Goal: Task Accomplishment & Management: Manage account settings

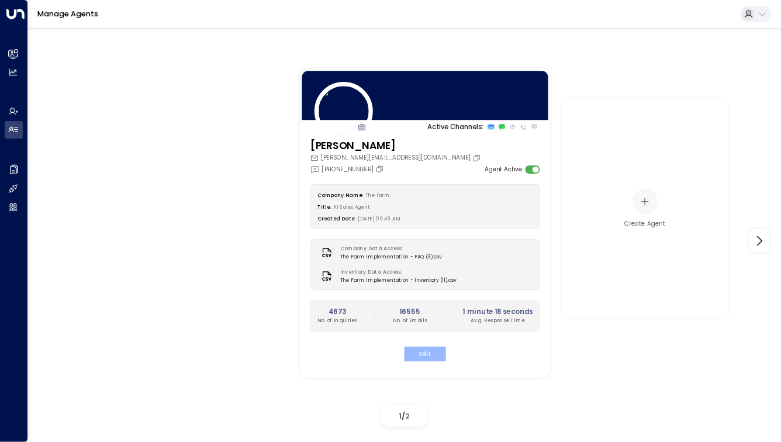
click at [428, 353] on button "Edit" at bounding box center [424, 353] width 41 height 15
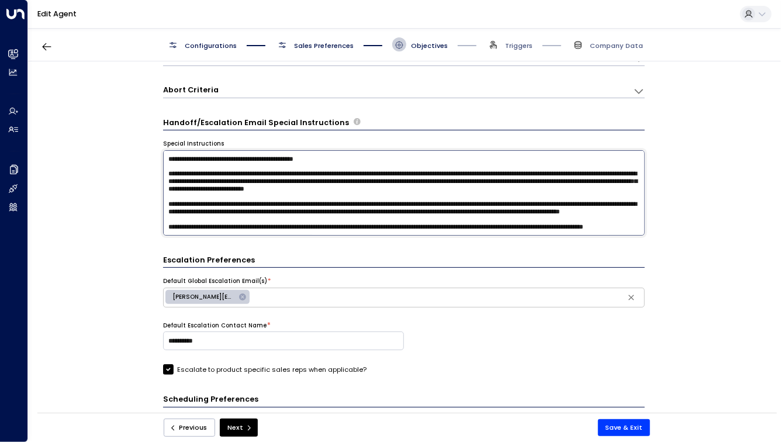
drag, startPoint x: 369, startPoint y: 158, endPoint x: 161, endPoint y: 148, distance: 207.6
click at [161, 148] on div "**********" at bounding box center [403, 240] width 751 height 358
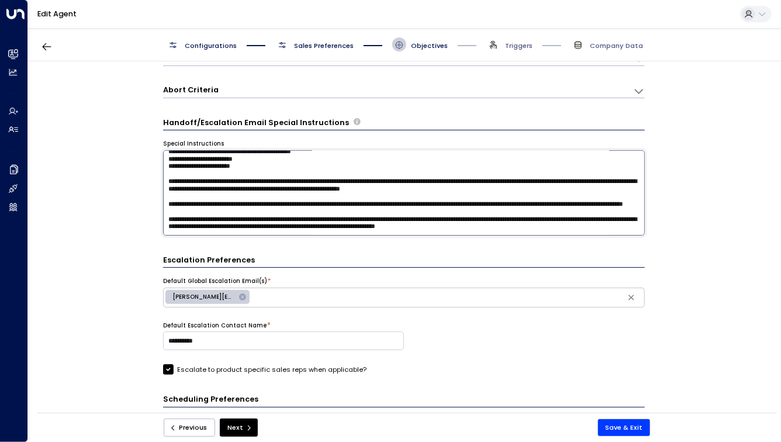
click at [259, 226] on textarea at bounding box center [403, 193] width 481 height 86
paste textarea "**********"
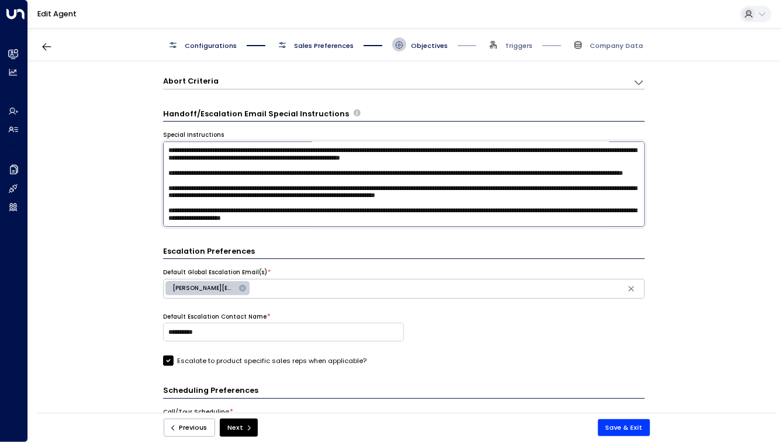
scroll to position [344, 0]
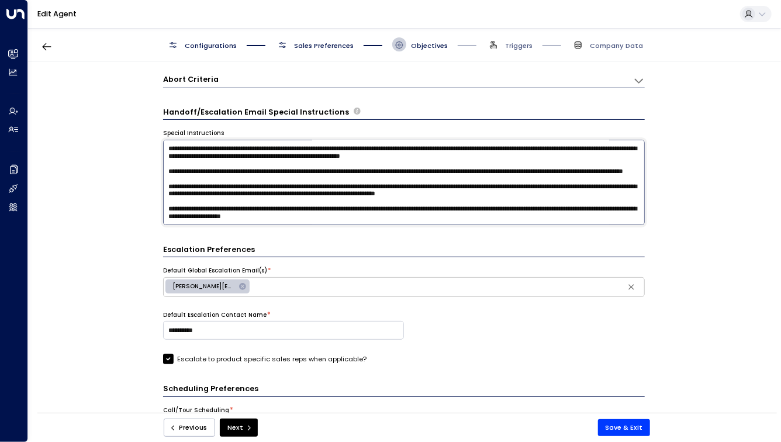
click at [564, 209] on textarea at bounding box center [403, 183] width 481 height 86
drag, startPoint x: 595, startPoint y: 208, endPoint x: 189, endPoint y: 216, distance: 406.8
click at [189, 216] on textarea at bounding box center [403, 183] width 481 height 86
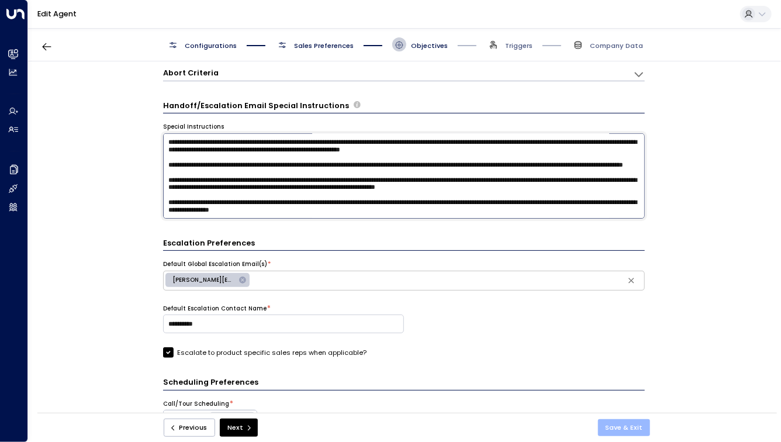
type textarea "**********"
click at [620, 427] on button "Save & Exit" at bounding box center [624, 427] width 53 height 17
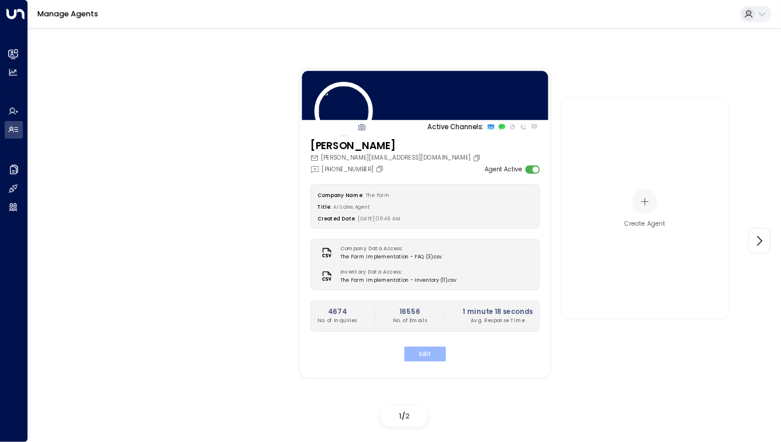
click at [428, 350] on button "Edit" at bounding box center [424, 353] width 41 height 15
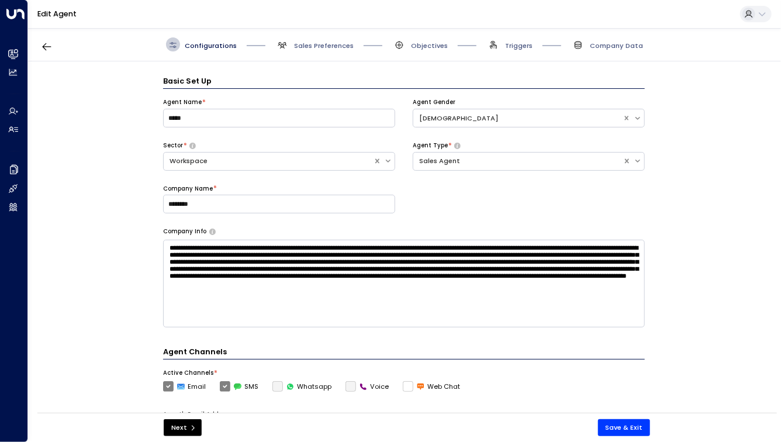
scroll to position [14, 0]
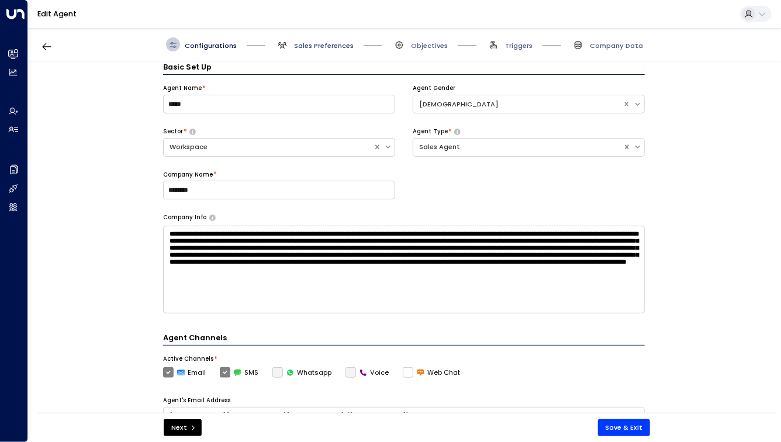
click at [317, 43] on span "Sales Preferences" at bounding box center [324, 45] width 60 height 9
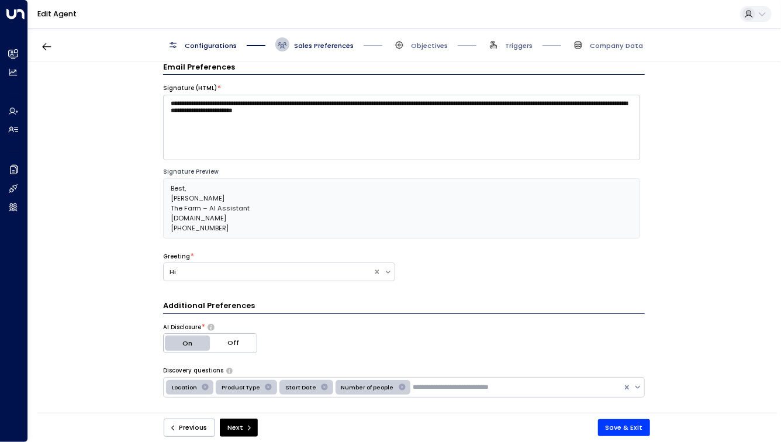
click at [591, 47] on span "Company Data" at bounding box center [607, 44] width 72 height 14
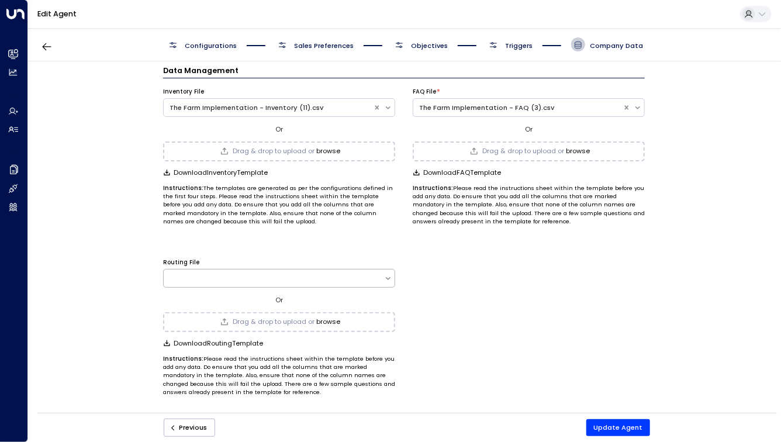
scroll to position [0, 0]
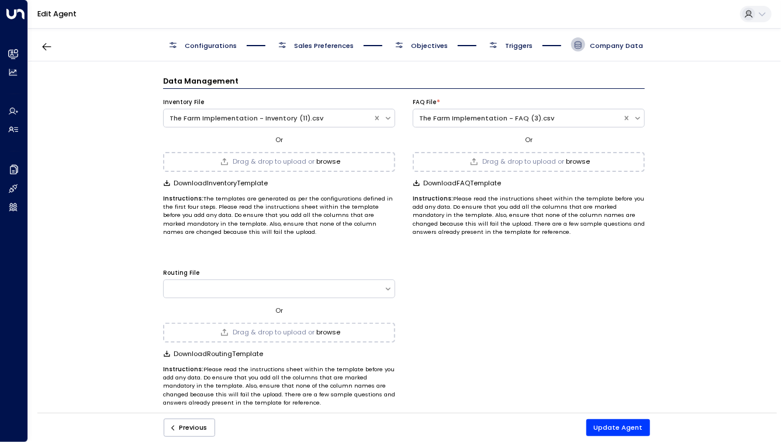
click at [325, 158] on button "browse" at bounding box center [329, 162] width 24 height 8
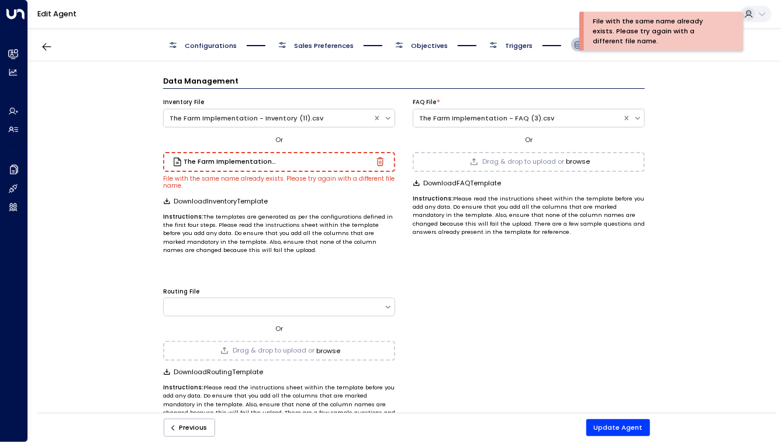
click at [380, 162] on icon "button" at bounding box center [380, 161] width 9 height 9
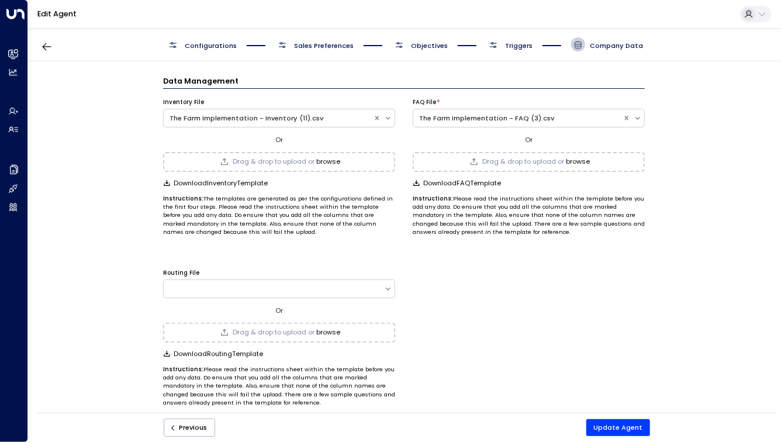
click at [323, 162] on button "browse" at bounding box center [329, 162] width 24 height 8
click at [619, 425] on button "Update Agent" at bounding box center [618, 427] width 64 height 17
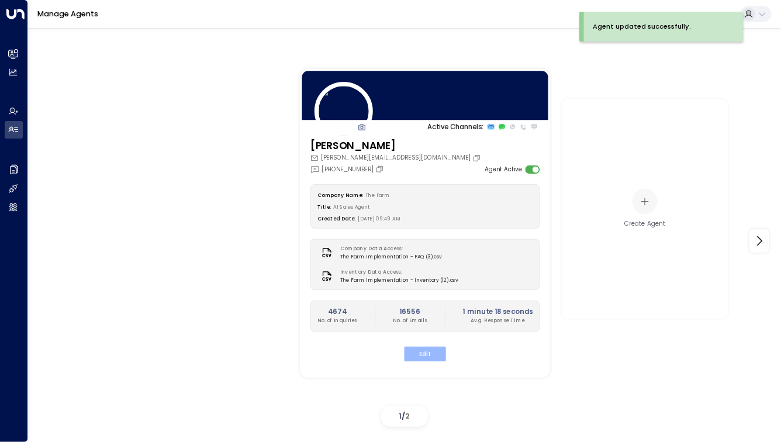
click at [425, 351] on button "Edit" at bounding box center [424, 353] width 41 height 15
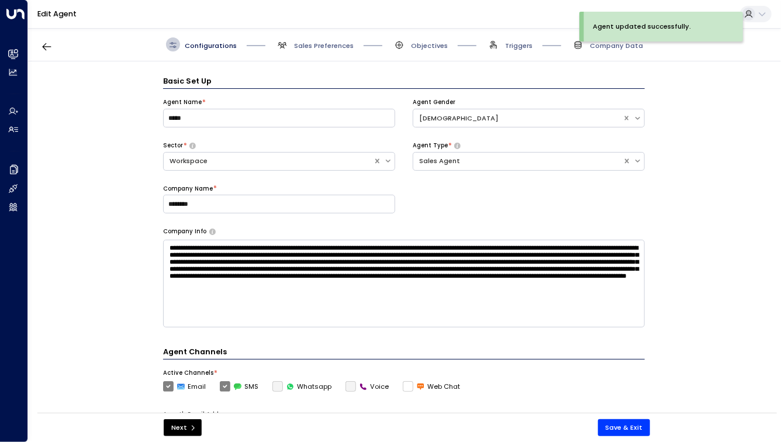
scroll to position [14, 0]
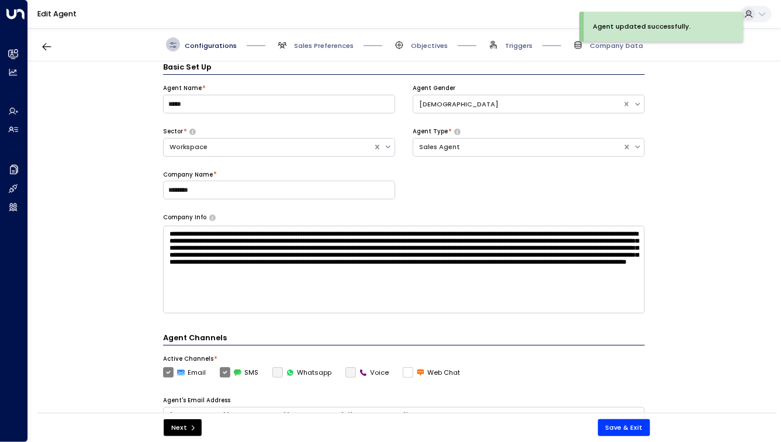
click at [600, 47] on div "Agent updated successfully." at bounding box center [661, 31] width 164 height 39
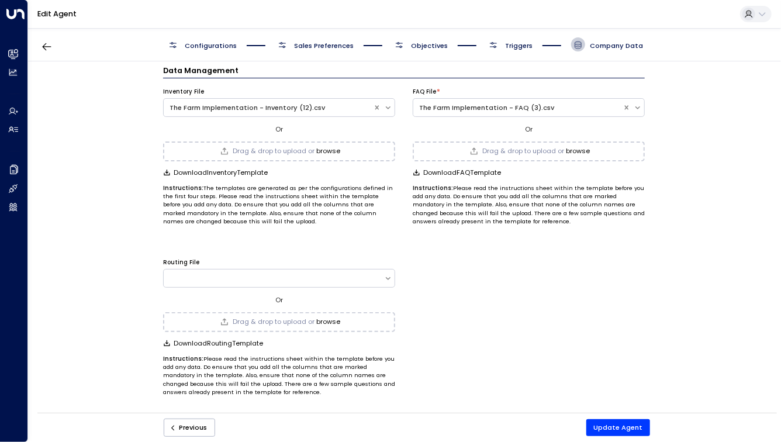
scroll to position [0, 0]
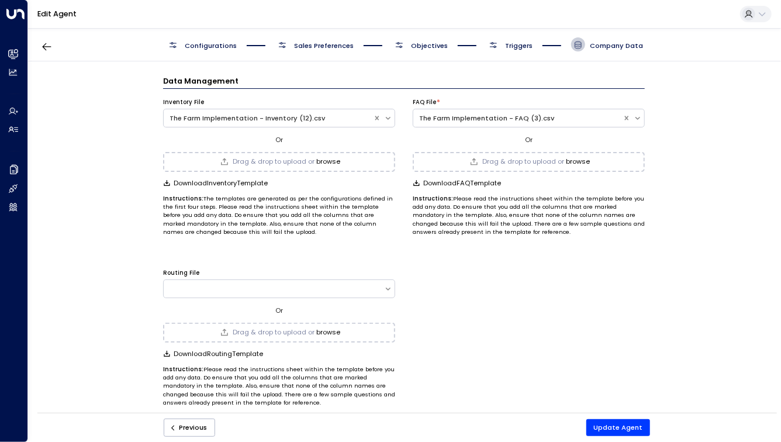
click at [316, 47] on span "Sales Preferences" at bounding box center [324, 45] width 60 height 9
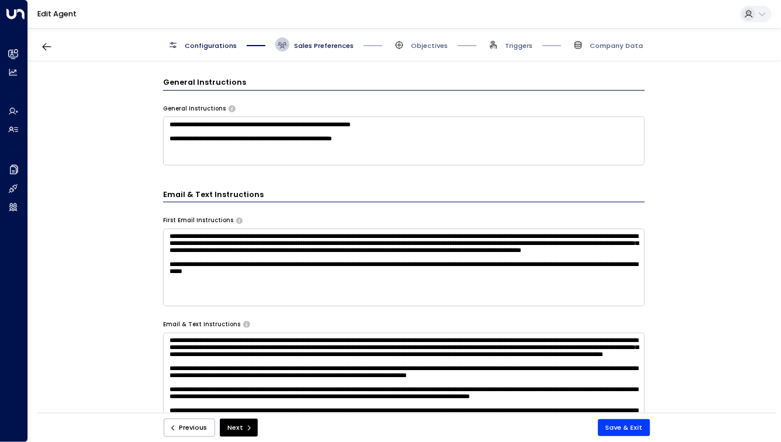
scroll to position [376, 0]
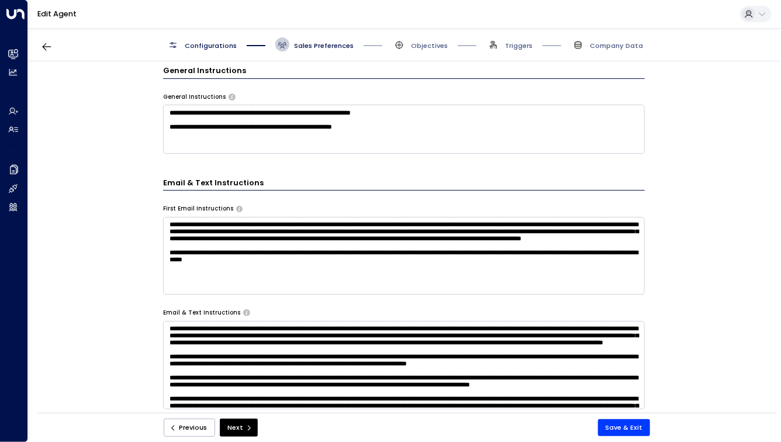
click at [398, 136] on textarea "**********" at bounding box center [403, 129] width 481 height 48
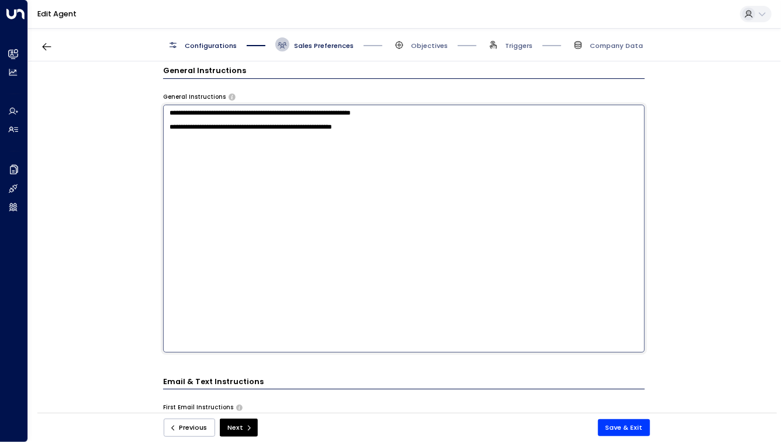
click at [108, 156] on div "**********" at bounding box center [403, 240] width 751 height 358
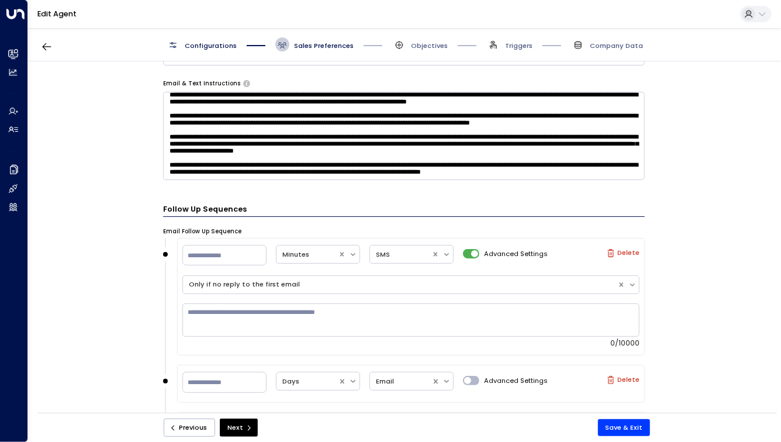
scroll to position [608, 0]
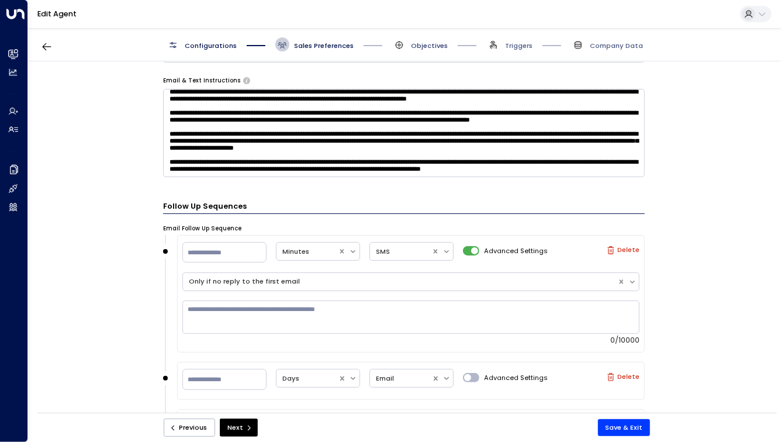
click at [417, 47] on span "Objectives" at bounding box center [429, 45] width 37 height 9
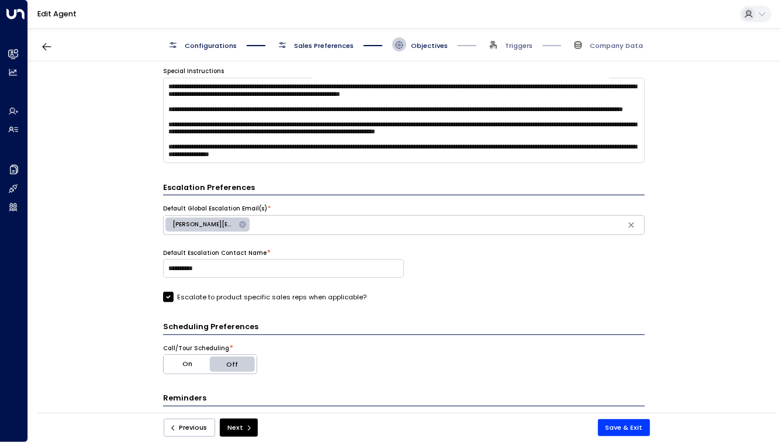
scroll to position [188, 0]
drag, startPoint x: 444, startPoint y: 154, endPoint x: 166, endPoint y: 144, distance: 278.3
click at [166, 144] on textarea at bounding box center [403, 121] width 481 height 86
click at [210, 135] on textarea at bounding box center [403, 121] width 481 height 86
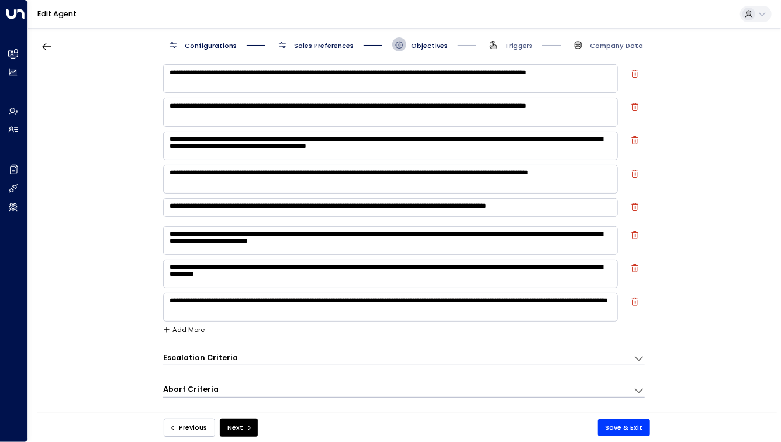
scroll to position [35, 0]
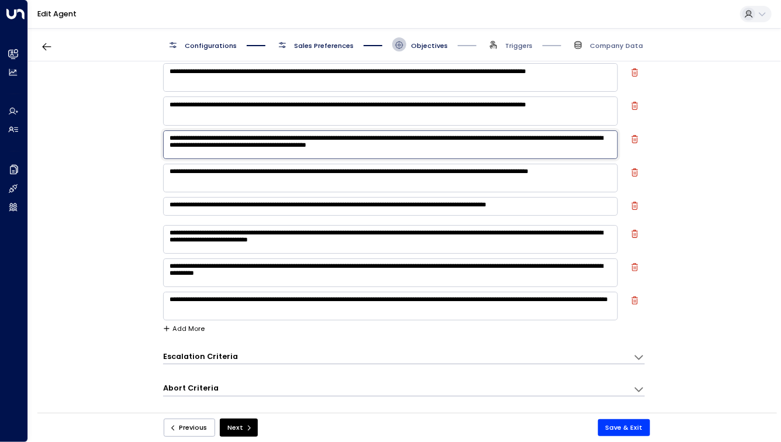
drag, startPoint x: 361, startPoint y: 148, endPoint x: 462, endPoint y: 148, distance: 101.1
click at [462, 148] on textarea "**********" at bounding box center [390, 144] width 455 height 29
type textarea "**********"
click at [618, 427] on button "Save & Exit" at bounding box center [624, 427] width 53 height 17
